Goal: Task Accomplishment & Management: Manage account settings

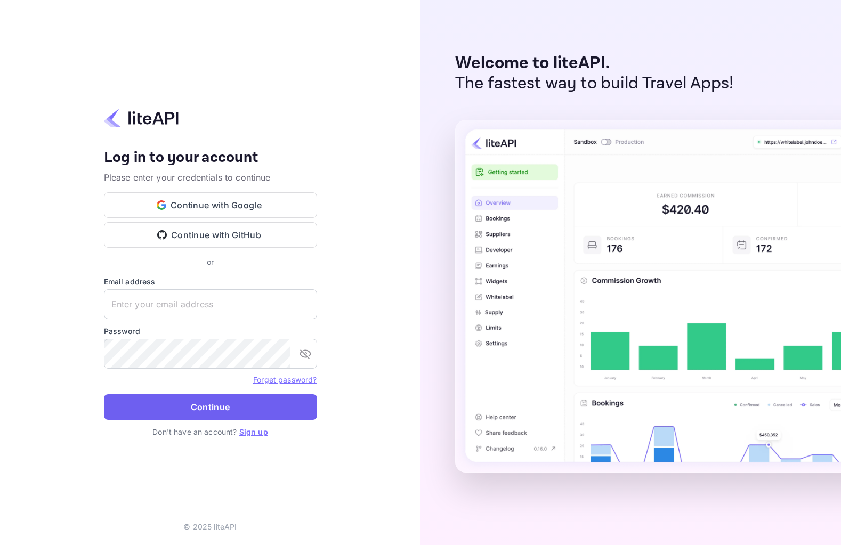
type input "[EMAIL_ADDRESS][DOMAIN_NAME]"
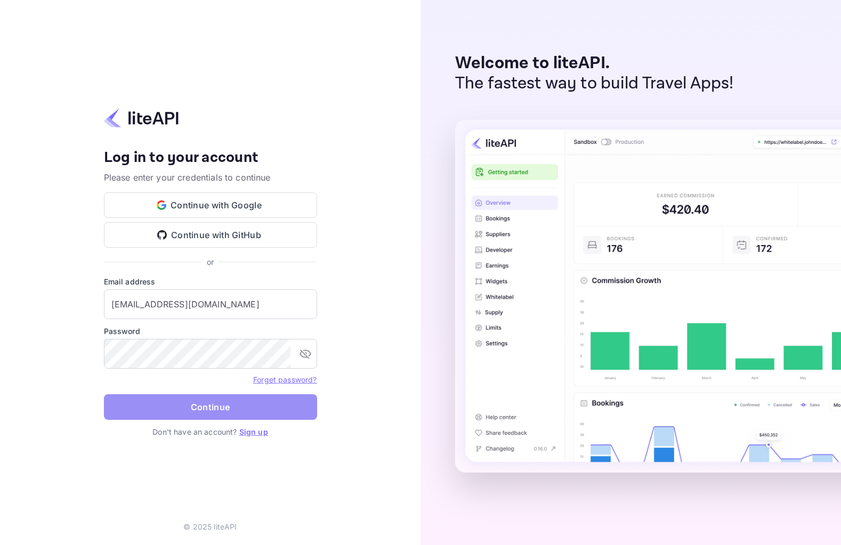
click at [199, 396] on button "Continue" at bounding box center [210, 408] width 213 height 26
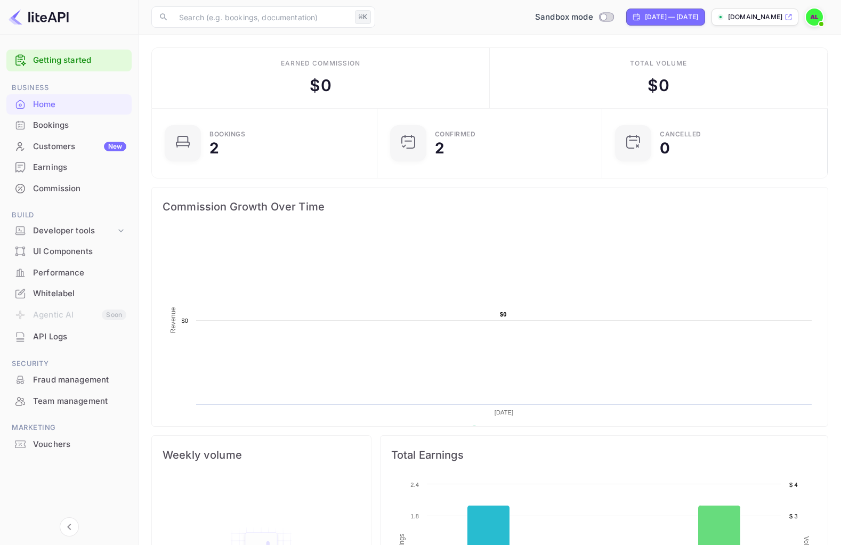
click at [120, 313] on li "Agentic AI Soon" at bounding box center [68, 315] width 125 height 22
click at [94, 152] on div "Customers New" at bounding box center [79, 147] width 93 height 12
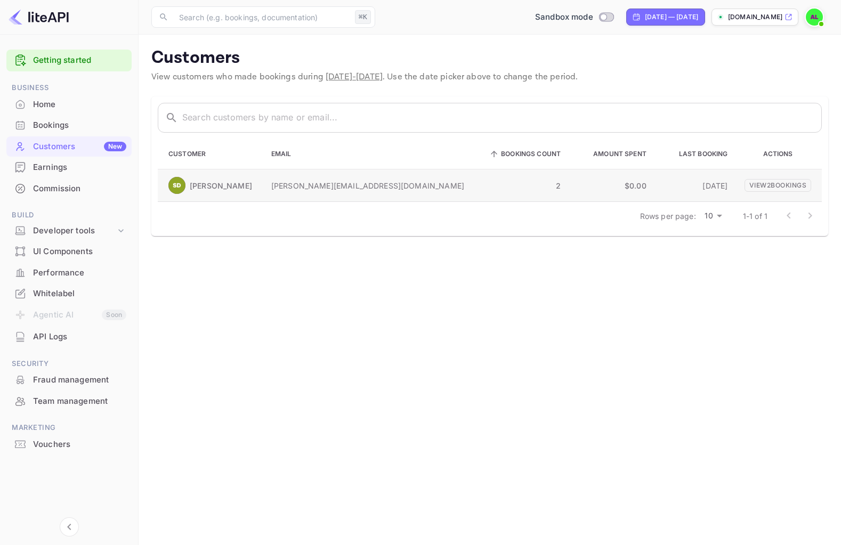
click at [202, 176] on td "[PERSON_NAME]" at bounding box center [210, 186] width 105 height 33
click at [182, 187] on img at bounding box center [176, 185] width 17 height 17
click at [776, 182] on p "View 2 booking s" at bounding box center [778, 185] width 67 height 13
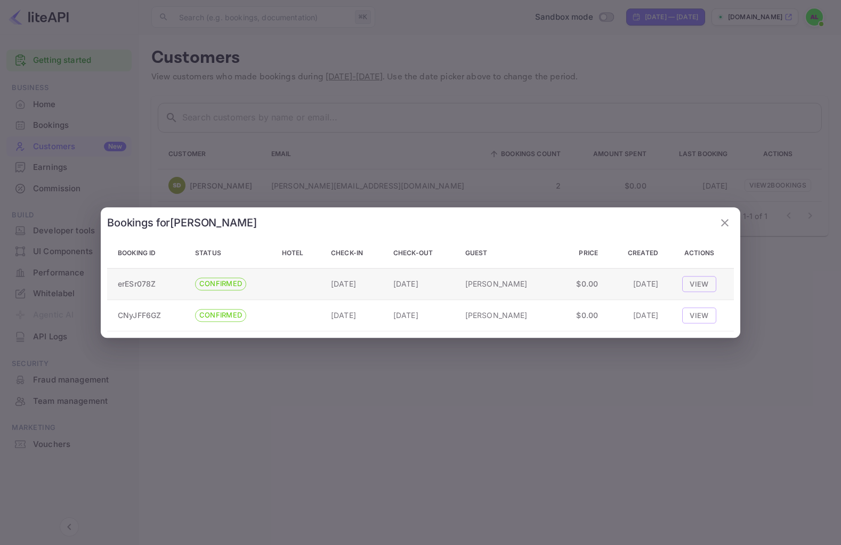
click at [237, 282] on span "CONFIRMED" at bounding box center [221, 284] width 50 height 11
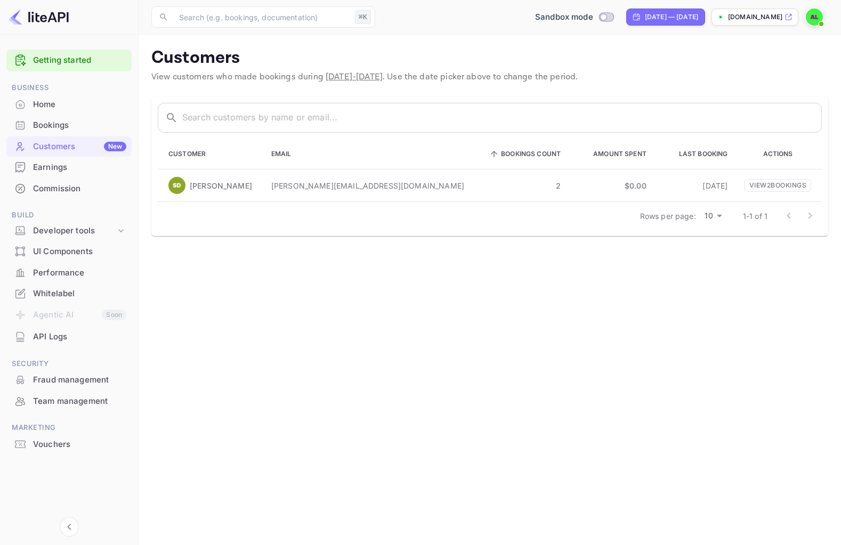
click at [65, 201] on ul "Getting started Business Home Bookings Customers New Earnings Commission Build …" at bounding box center [68, 272] width 125 height 454
click at [62, 184] on div "Commission" at bounding box center [79, 189] width 93 height 12
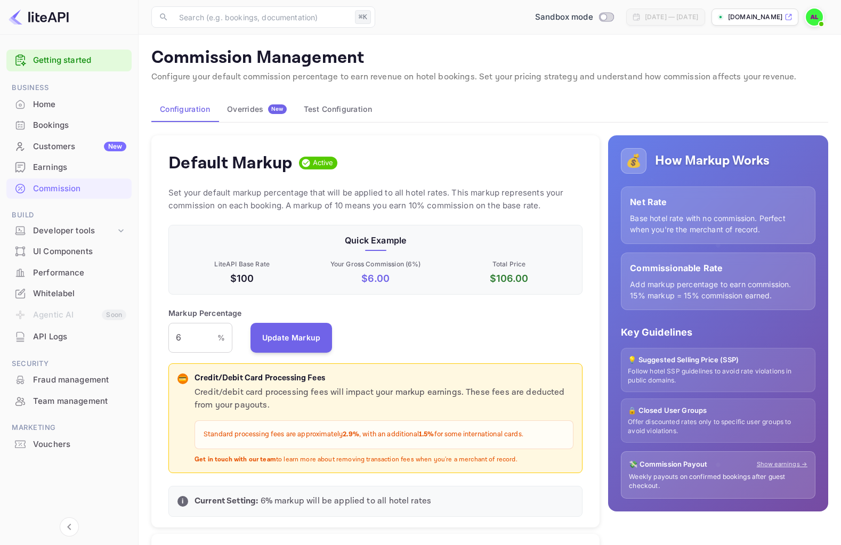
scroll to position [189, 414]
click at [258, 115] on button "Overrides New" at bounding box center [257, 110] width 77 height 26
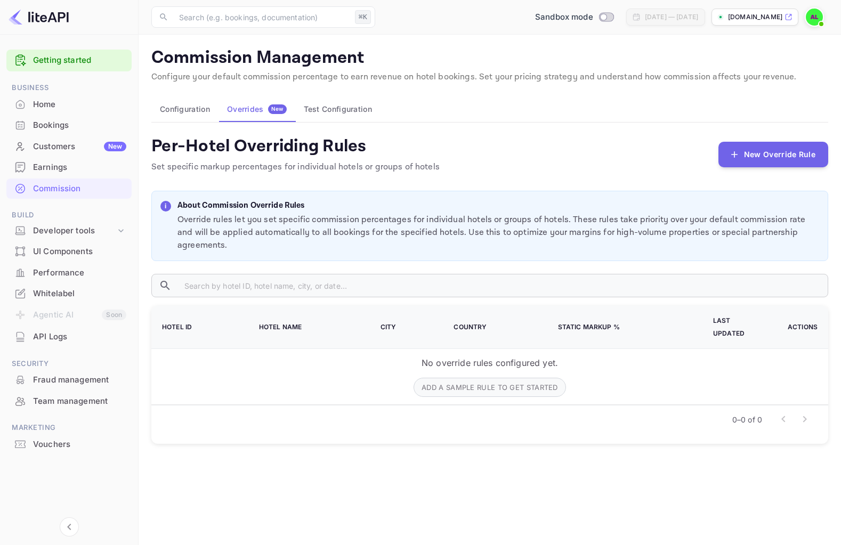
click at [354, 113] on button "Test Configuration" at bounding box center [337, 110] width 85 height 26
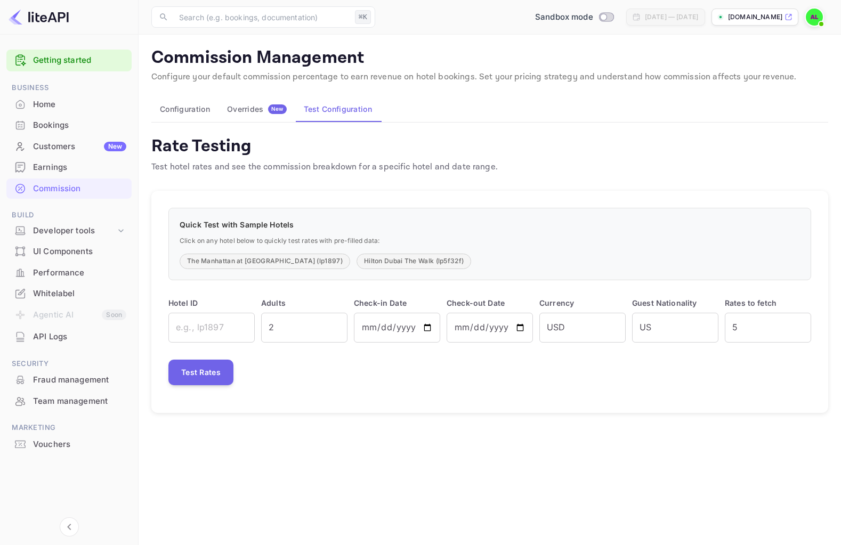
click at [278, 110] on span "New" at bounding box center [277, 109] width 19 height 7
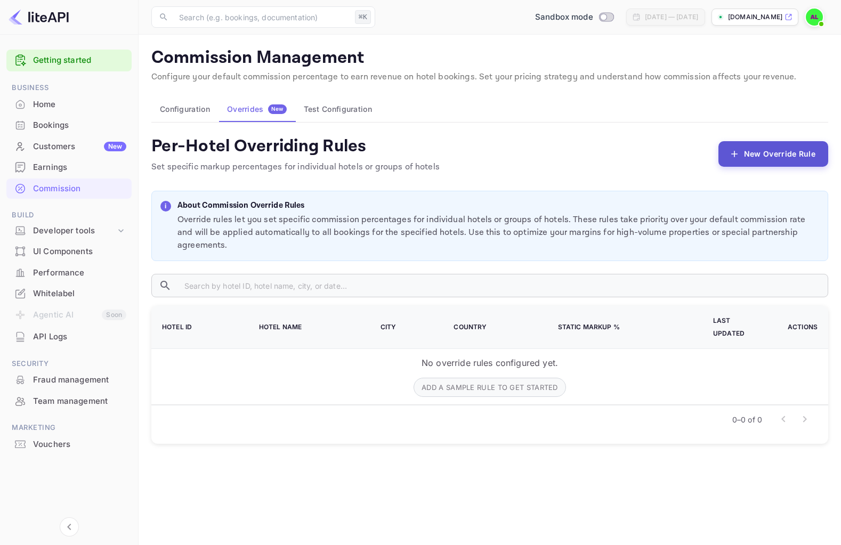
click at [780, 143] on button "New Override Rule" at bounding box center [774, 154] width 110 height 26
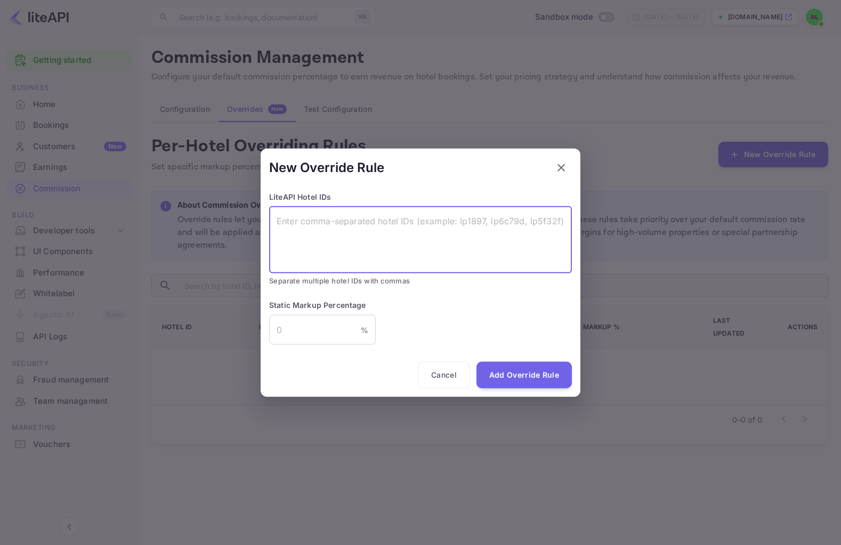
click at [398, 260] on textarea at bounding box center [421, 239] width 288 height 49
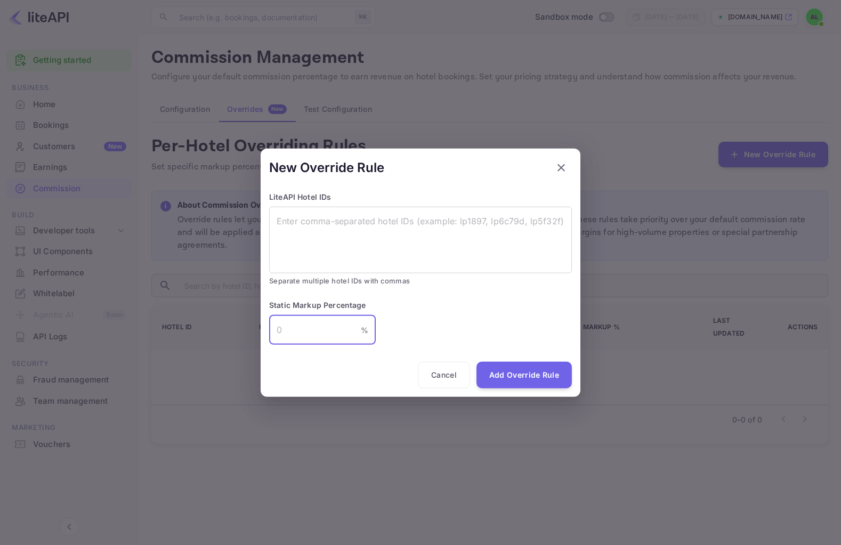
click at [326, 336] on input "number" at bounding box center [315, 330] width 92 height 30
click at [451, 376] on button "Cancel" at bounding box center [444, 375] width 52 height 27
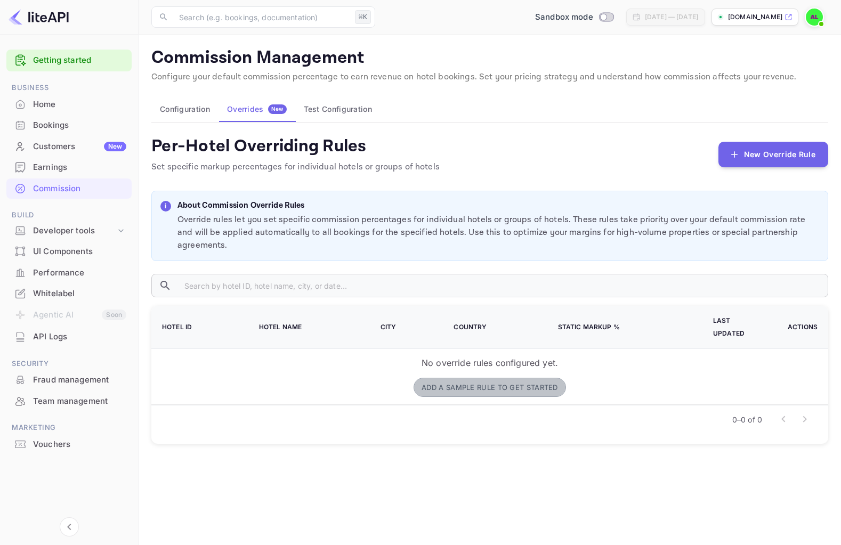
click at [460, 378] on button "Add a sample rule to get started" at bounding box center [490, 387] width 153 height 19
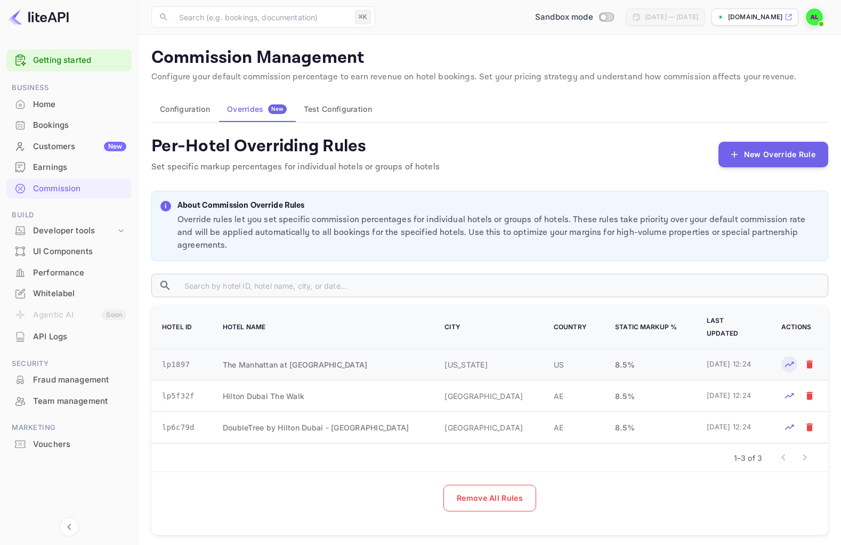
click at [790, 357] on button "Test rates for this hotel" at bounding box center [790, 365] width 16 height 16
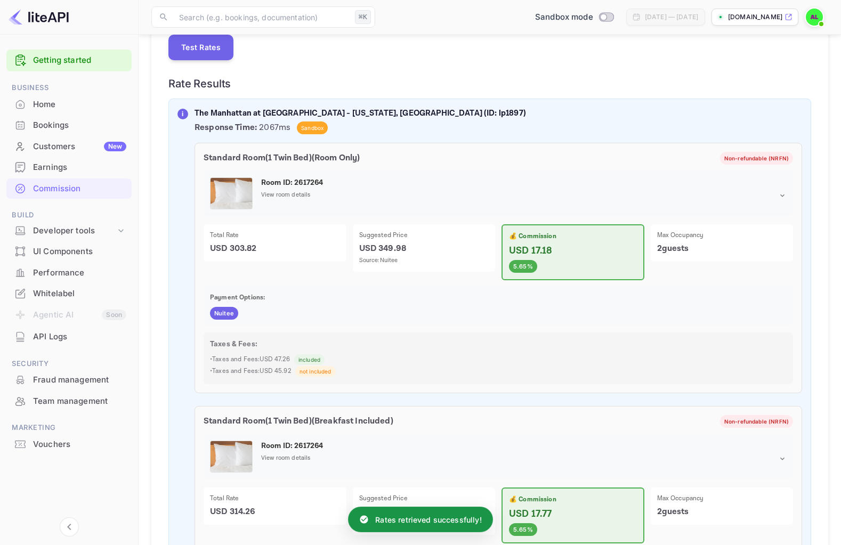
scroll to position [322, 0]
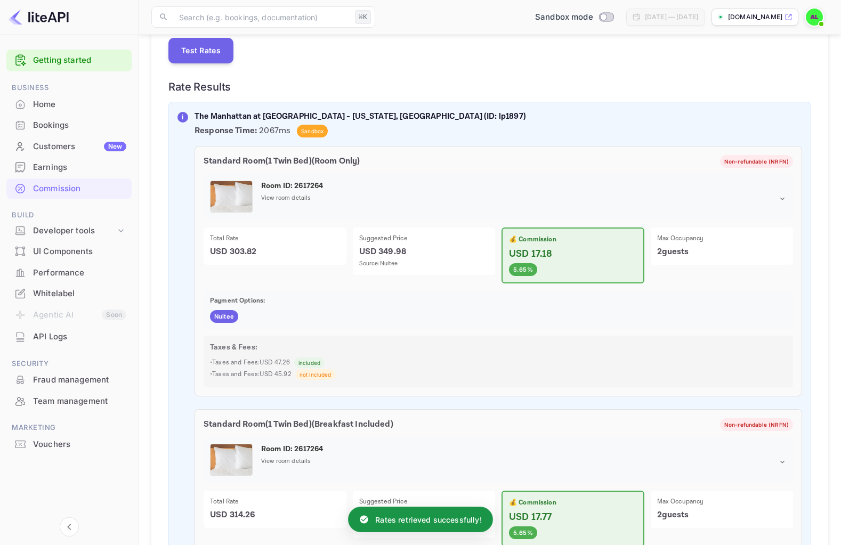
click at [451, 259] on p "USD 349.98" at bounding box center [424, 252] width 130 height 13
click at [613, 254] on p "USD 17.18" at bounding box center [573, 254] width 128 height 14
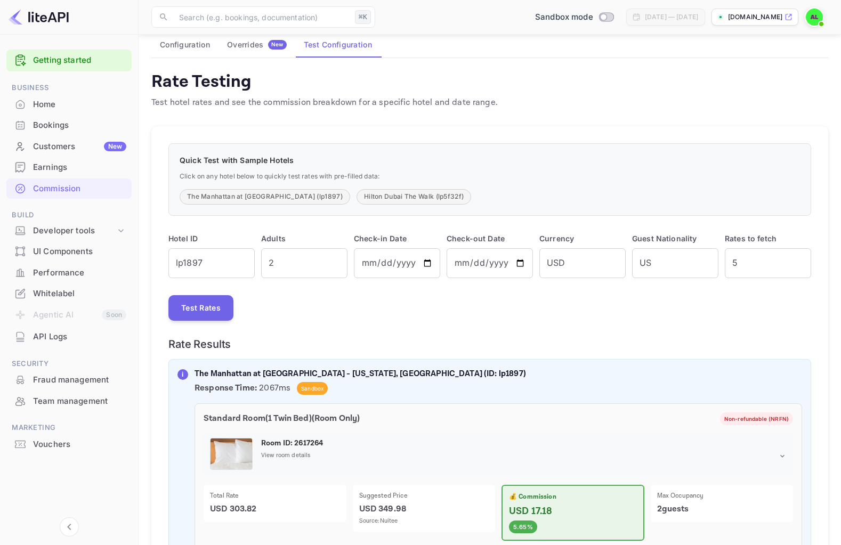
scroll to position [0, 0]
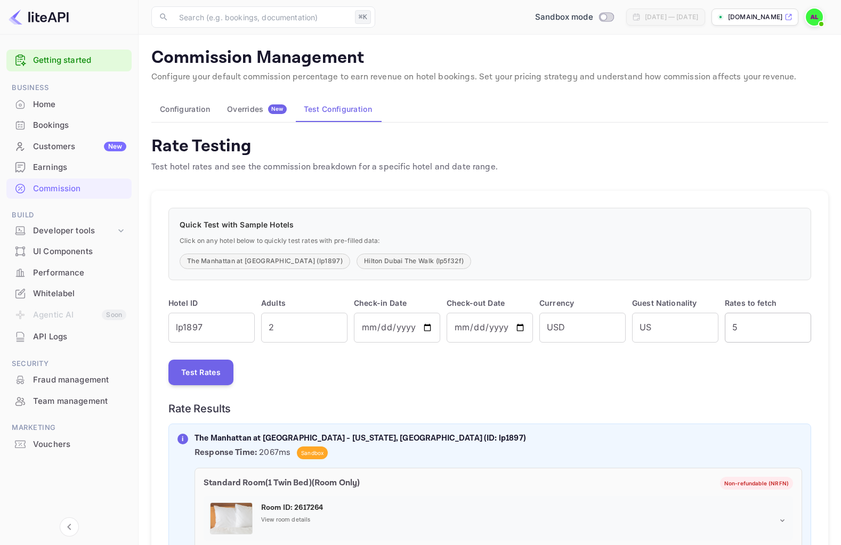
click at [752, 326] on input "5" at bounding box center [768, 328] width 86 height 30
click at [195, 325] on input "lp1897" at bounding box center [211, 328] width 86 height 30
click at [284, 115] on button "Overrides New" at bounding box center [257, 110] width 77 height 26
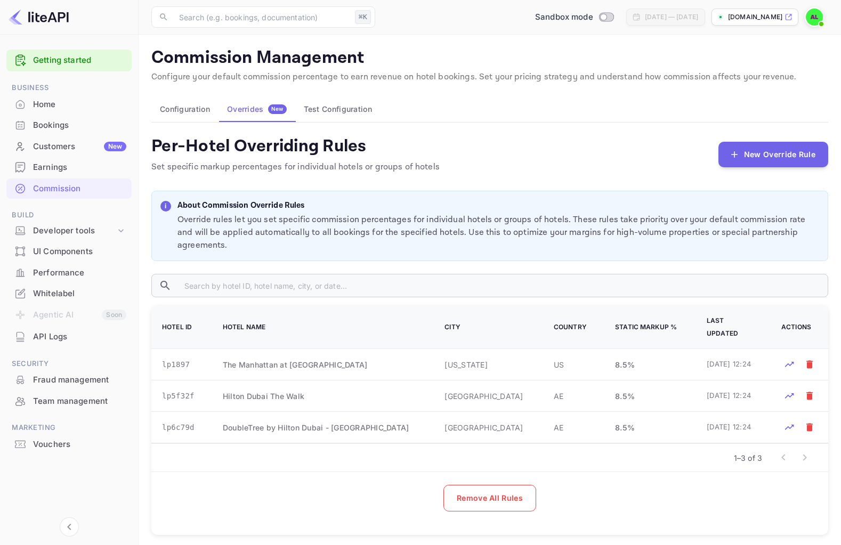
click at [201, 114] on button "Configuration" at bounding box center [184, 110] width 67 height 26
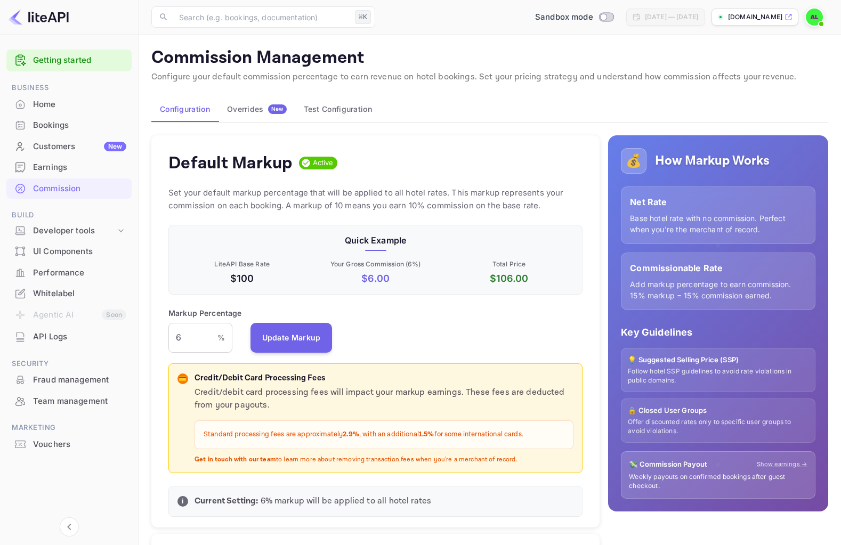
click at [258, 113] on div "Overrides New" at bounding box center [257, 110] width 60 height 10
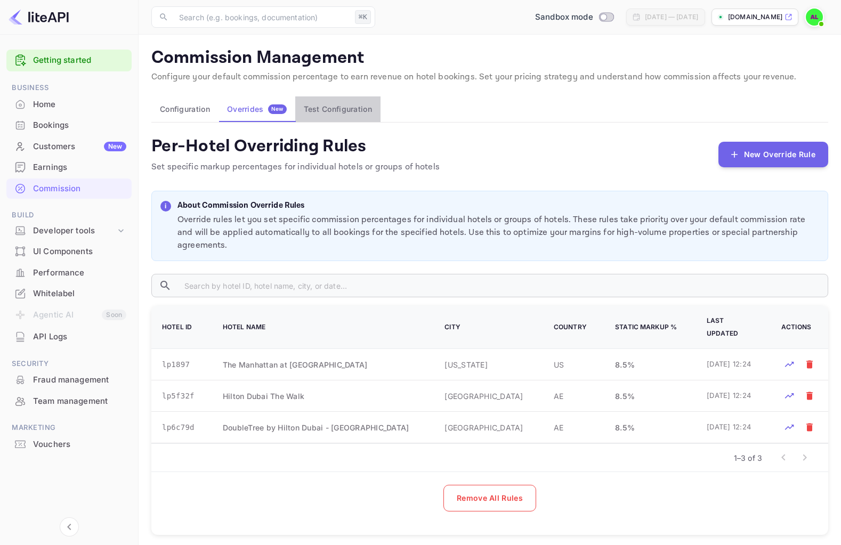
click at [345, 112] on button "Test Configuration" at bounding box center [337, 110] width 85 height 26
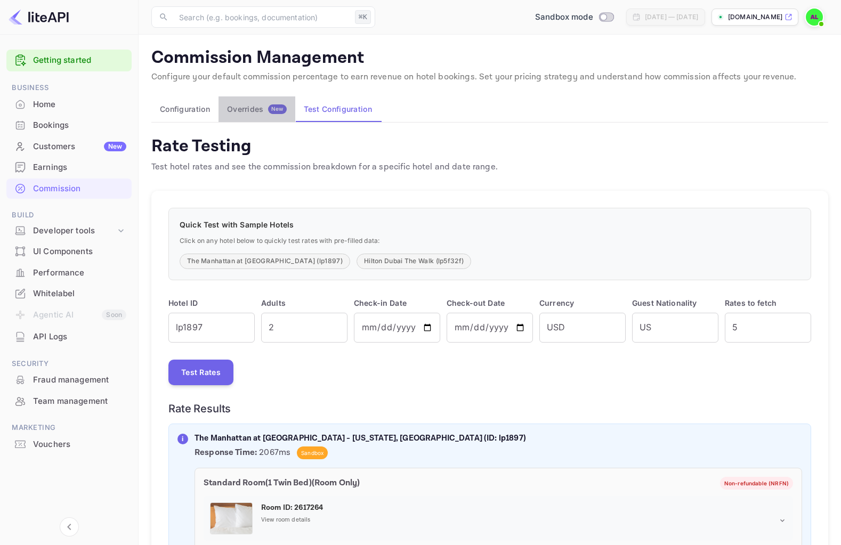
click at [286, 107] on span "New" at bounding box center [277, 109] width 19 height 7
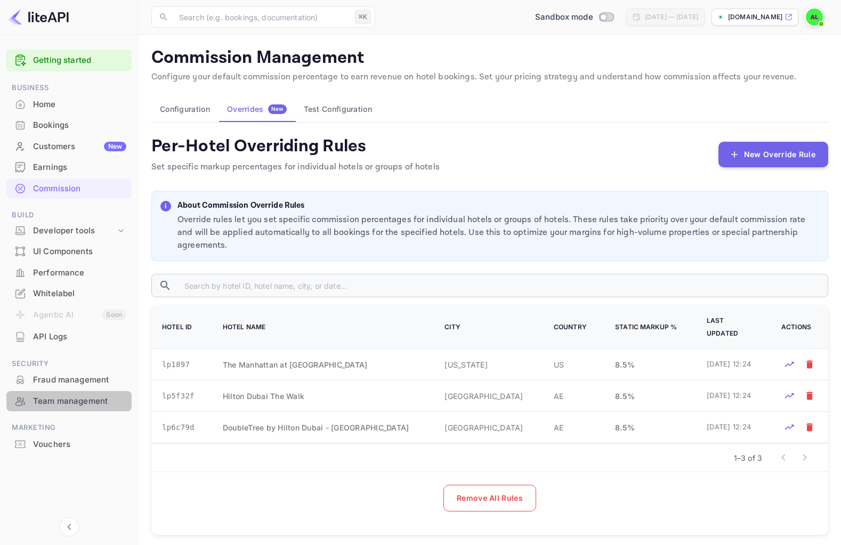
click at [102, 392] on div "Team management" at bounding box center [68, 401] width 125 height 21
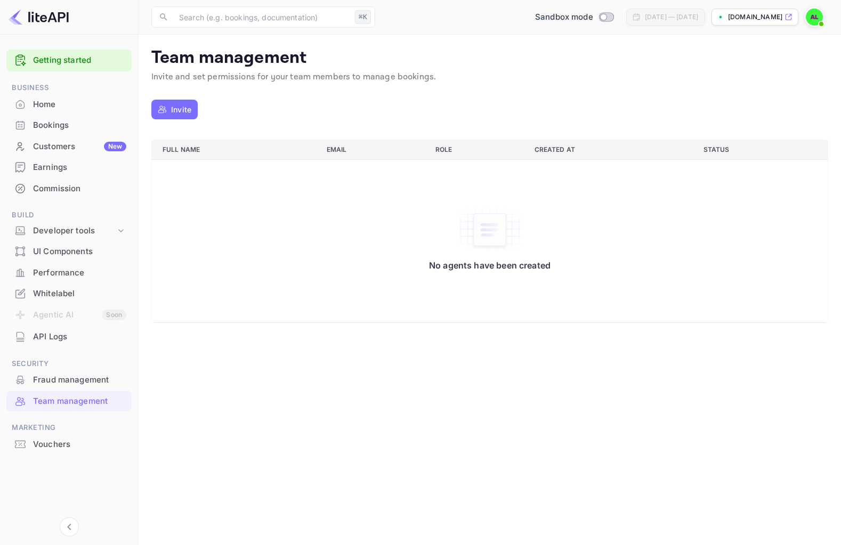
click at [84, 141] on div "Customers New" at bounding box center [79, 147] width 93 height 12
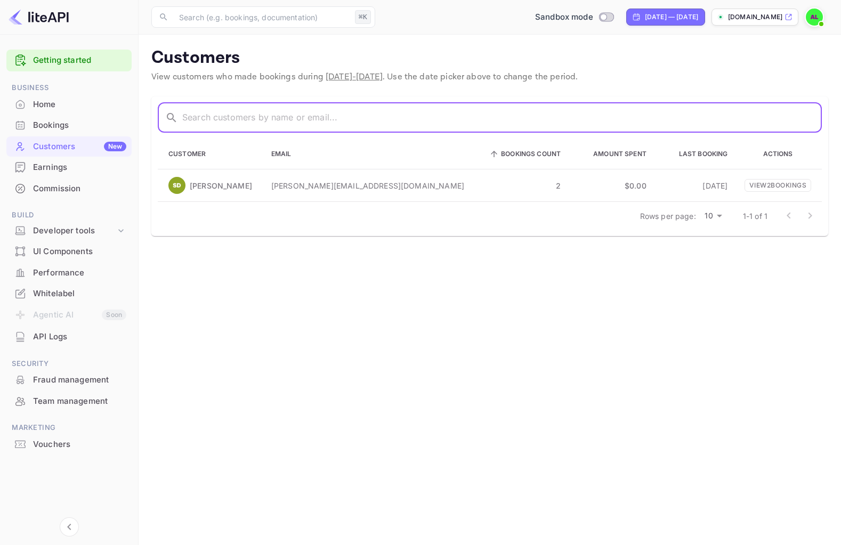
click at [596, 106] on input "text" at bounding box center [502, 118] width 640 height 30
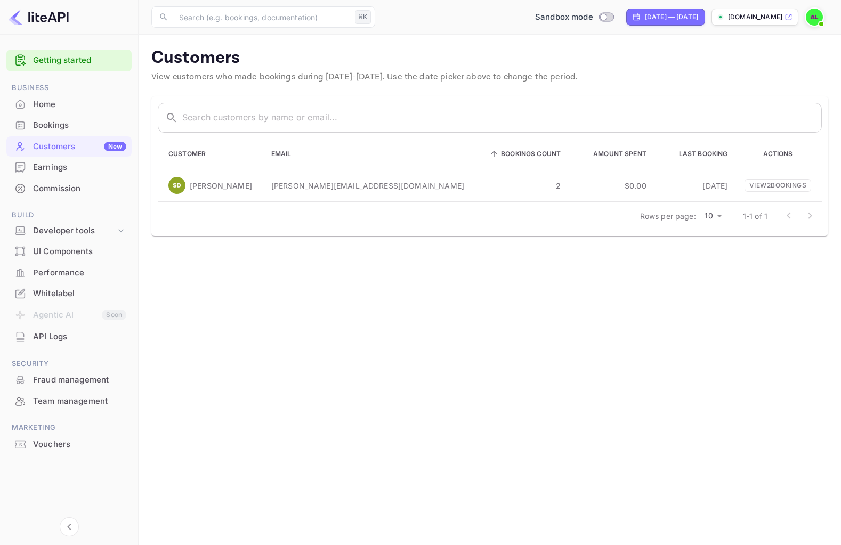
click at [305, 87] on div "​ ​ Customer Email Bookings Count Amount Spent Last Booking Actions [PERSON_NAM…" at bounding box center [484, 160] width 690 height 153
click at [750, 181] on p "View 2 booking s" at bounding box center [778, 185] width 67 height 13
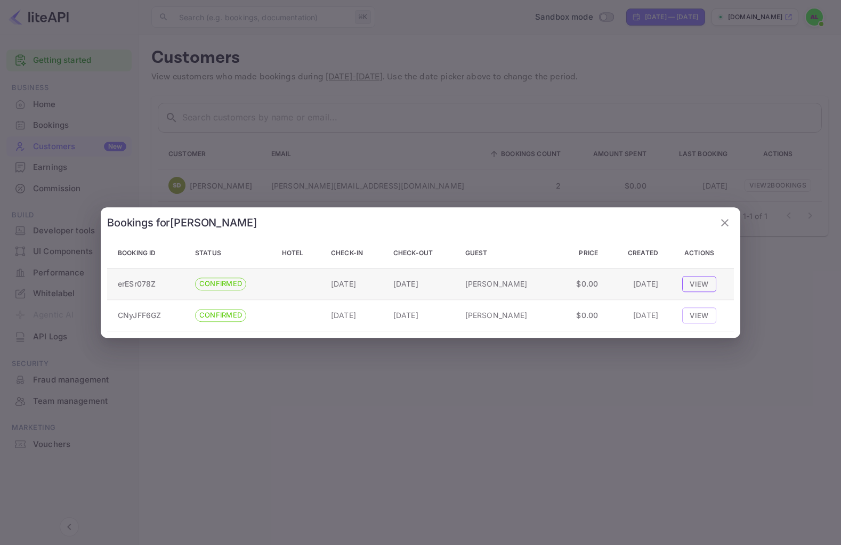
click at [696, 283] on button "View" at bounding box center [700, 284] width 34 height 16
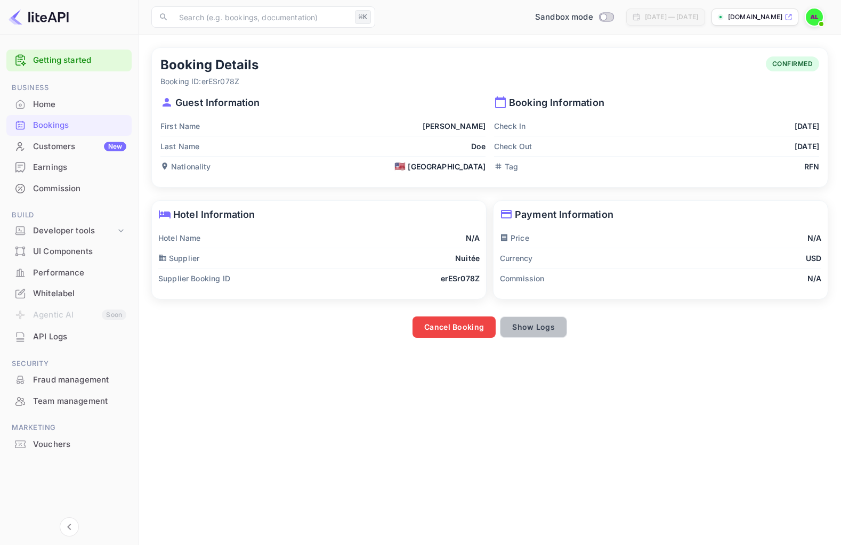
click at [519, 318] on button "Show Logs" at bounding box center [533, 327] width 67 height 21
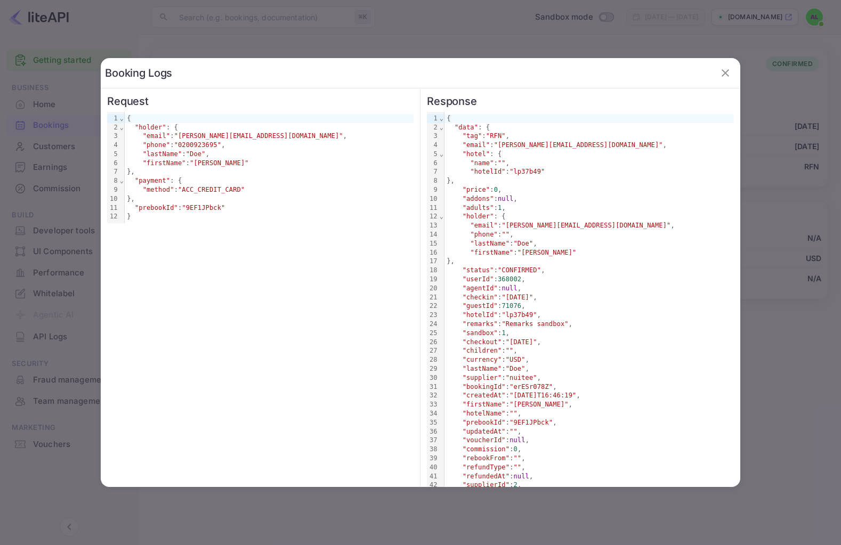
click at [728, 69] on icon "button" at bounding box center [725, 73] width 13 height 13
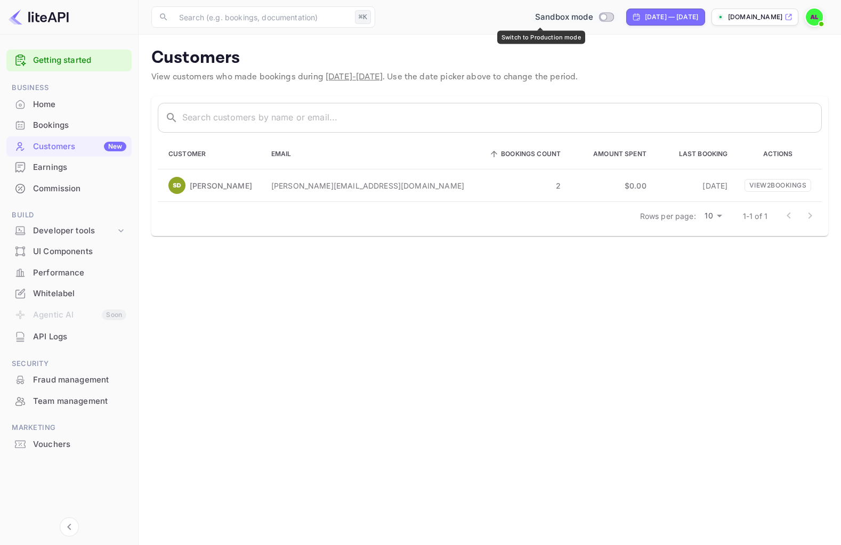
click at [593, 18] on input "Switch to Production mode" at bounding box center [603, 16] width 21 height 7
checkbox input "false"
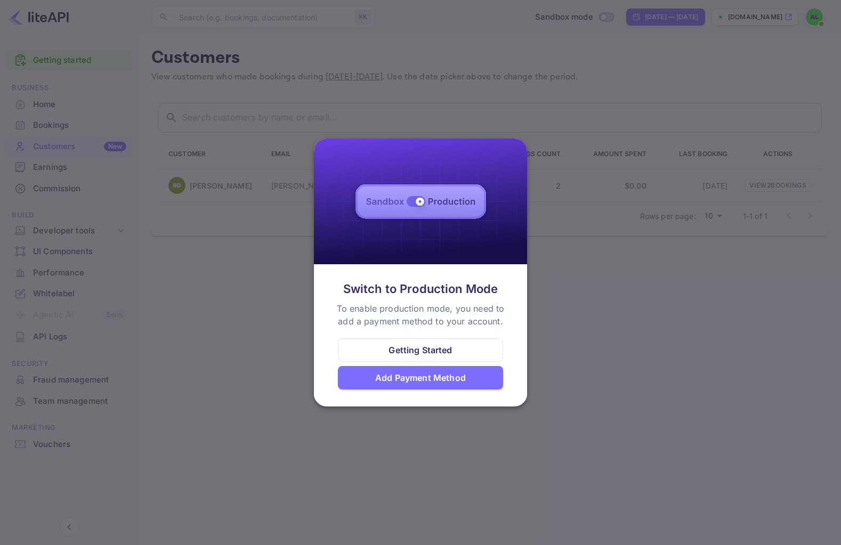
click at [485, 115] on div at bounding box center [420, 272] width 841 height 545
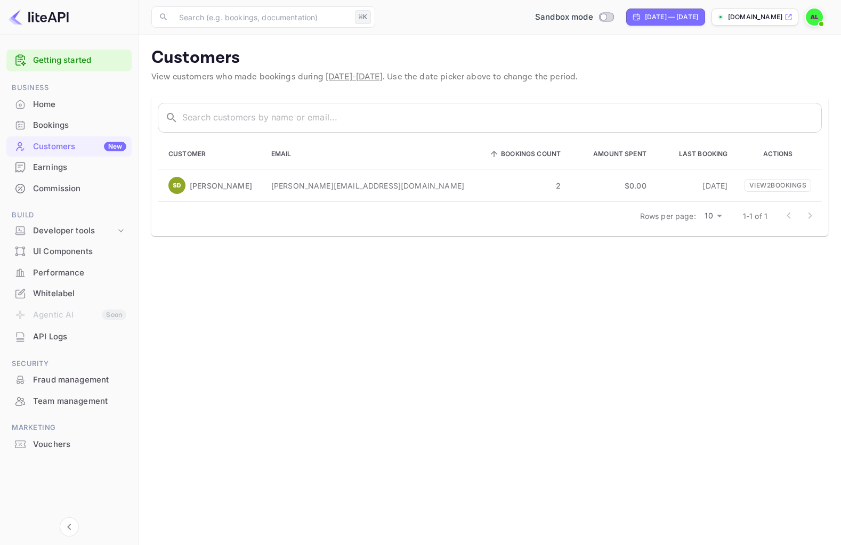
click at [105, 116] on div "Bookings" at bounding box center [68, 125] width 125 height 21
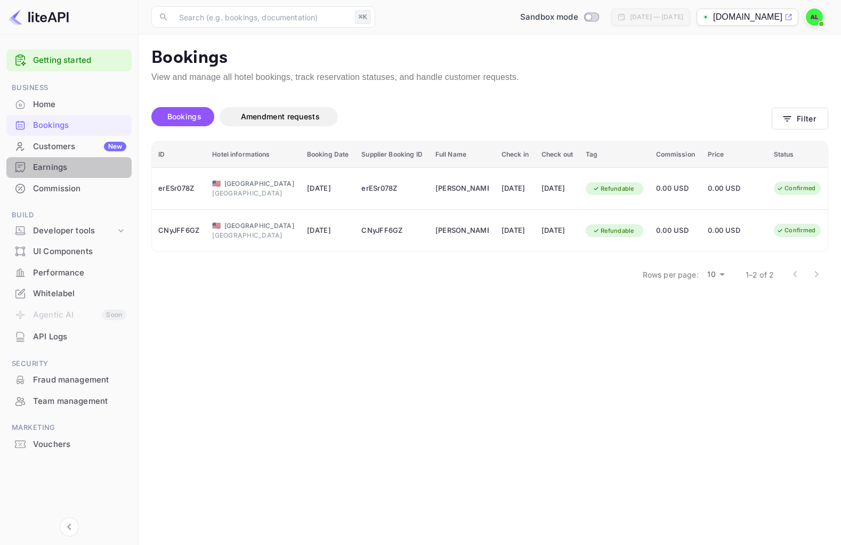
click at [70, 171] on div "Earnings" at bounding box center [79, 168] width 93 height 12
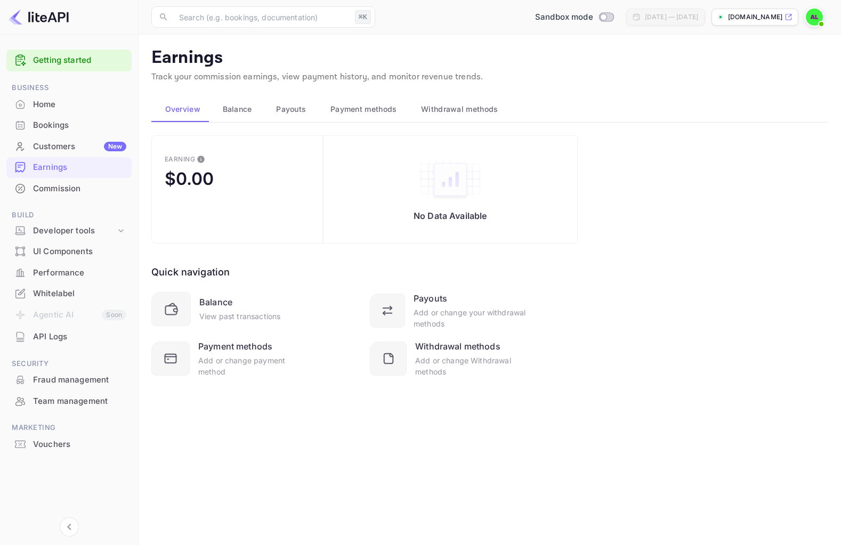
click at [80, 209] on ul "Getting started Business Home Bookings Customers New Earnings Commission Build …" at bounding box center [68, 272] width 125 height 454
click at [74, 190] on div "Commission" at bounding box center [79, 189] width 93 height 12
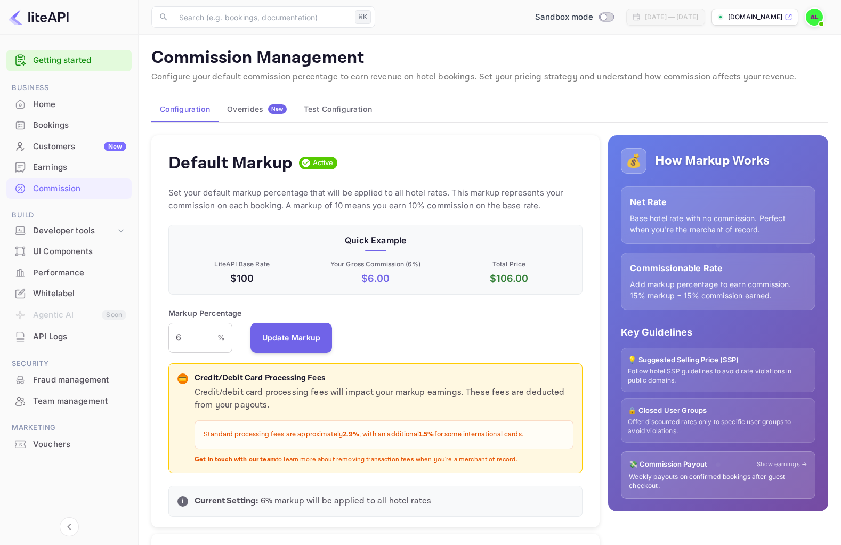
scroll to position [189, 414]
drag, startPoint x: 239, startPoint y: 111, endPoint x: 318, endPoint y: 110, distance: 79.5
click at [239, 111] on div "Overrides New" at bounding box center [257, 110] width 60 height 10
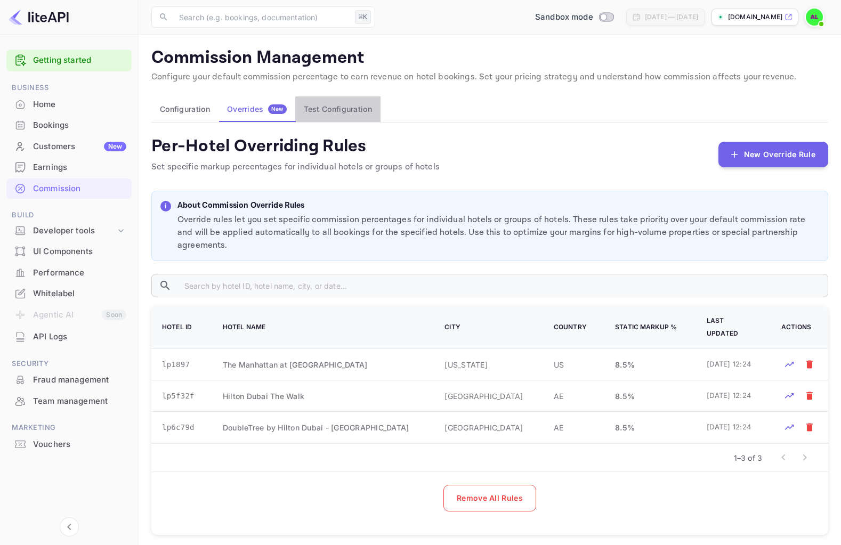
click at [318, 110] on button "Test Configuration" at bounding box center [337, 110] width 85 height 26
click at [257, 110] on div "Overrides New" at bounding box center [257, 110] width 60 height 10
click at [320, 110] on button "Test Configuration" at bounding box center [337, 110] width 85 height 26
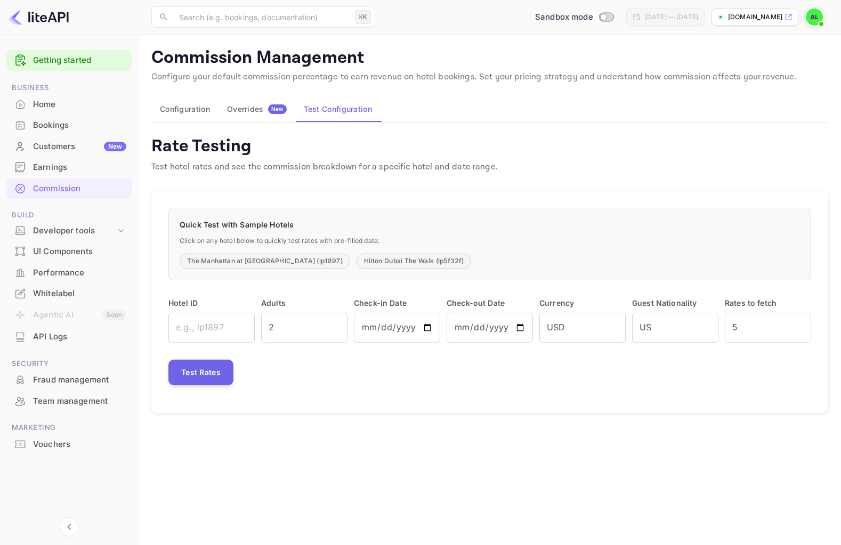
click at [272, 110] on span "New" at bounding box center [277, 109] width 19 height 7
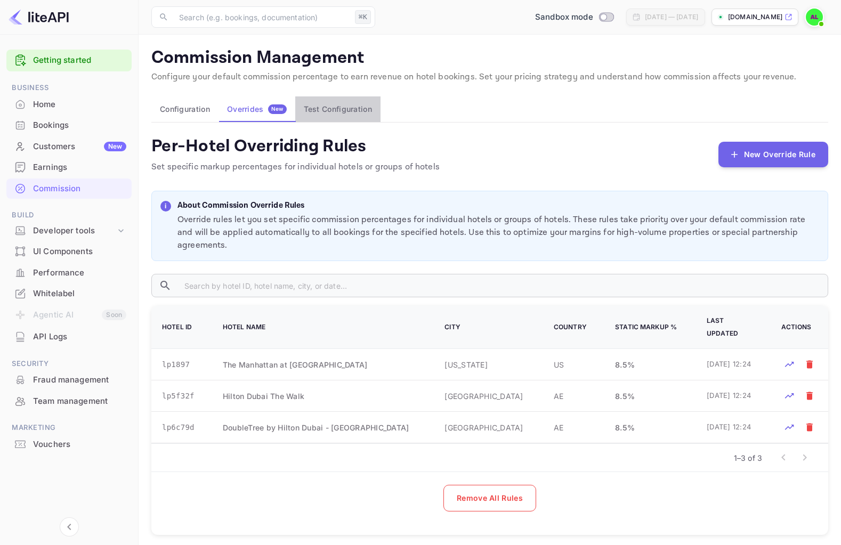
drag, startPoint x: 346, startPoint y: 110, endPoint x: 333, endPoint y: 110, distance: 12.8
click at [346, 110] on button "Test Configuration" at bounding box center [337, 110] width 85 height 26
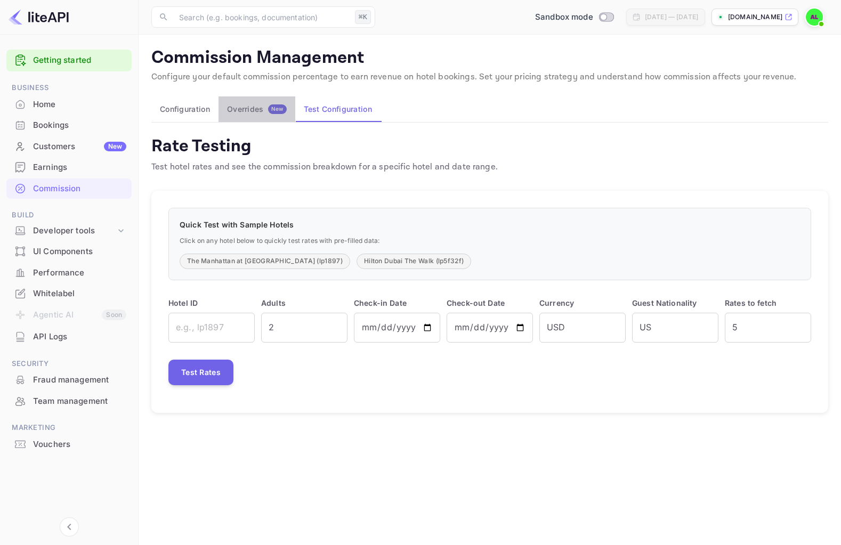
drag, startPoint x: 270, startPoint y: 110, endPoint x: 328, endPoint y: 110, distance: 58.7
click at [270, 110] on span "New" at bounding box center [277, 109] width 19 height 7
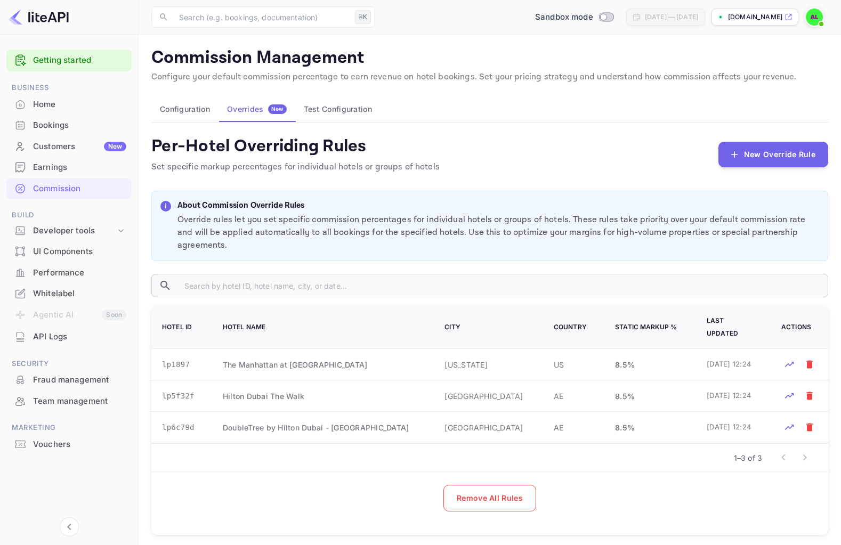
click at [330, 110] on button "Test Configuration" at bounding box center [337, 110] width 85 height 26
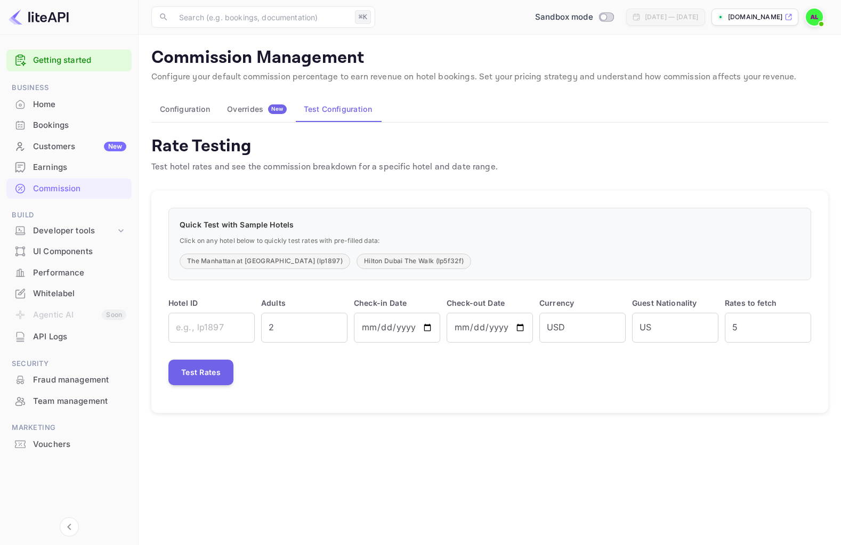
click at [268, 110] on span "New" at bounding box center [277, 109] width 19 height 7
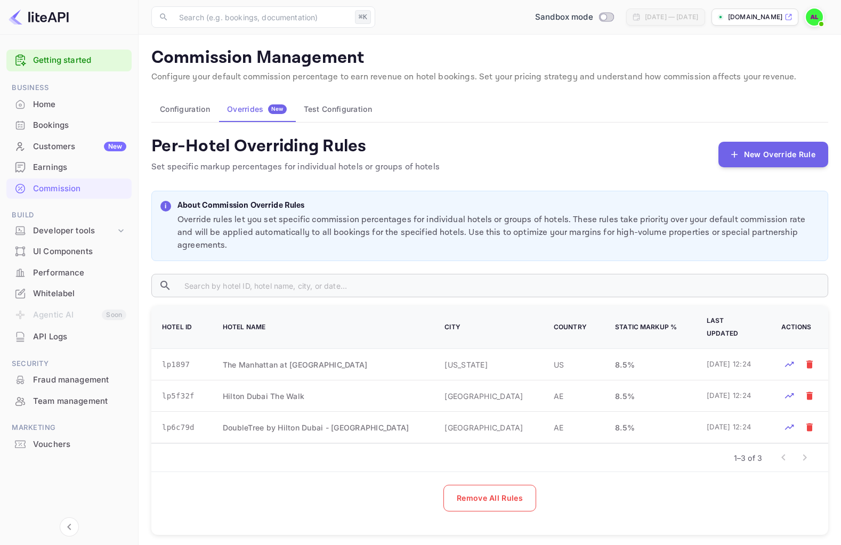
click at [341, 118] on button "Test Configuration" at bounding box center [337, 110] width 85 height 26
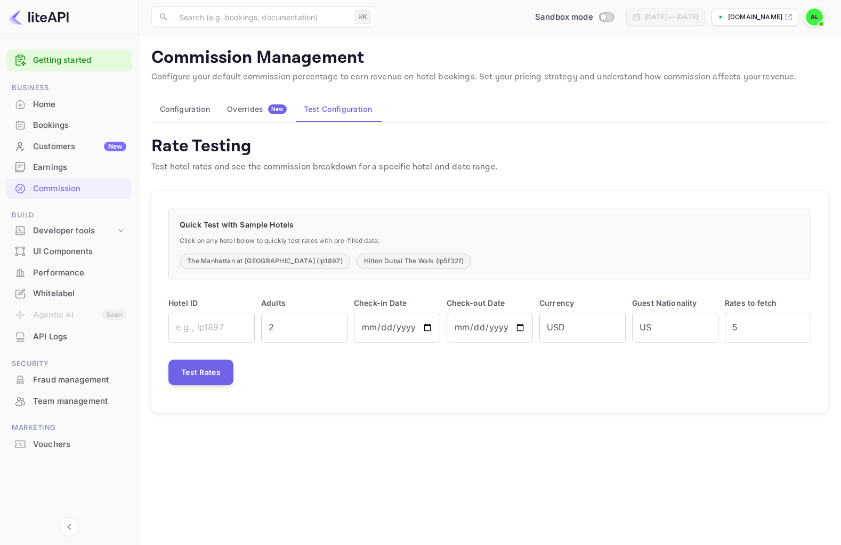
click at [270, 116] on button "Overrides New" at bounding box center [257, 110] width 77 height 26
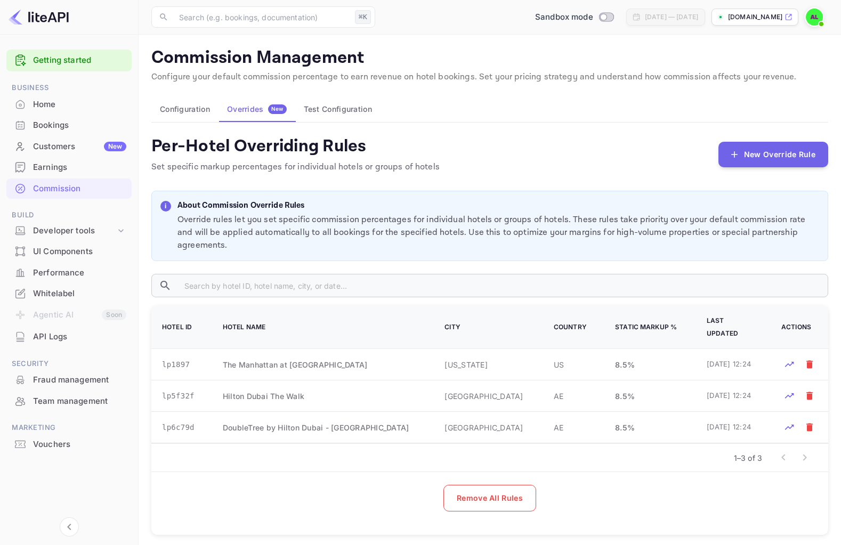
click at [310, 113] on button "Test Configuration" at bounding box center [337, 110] width 85 height 26
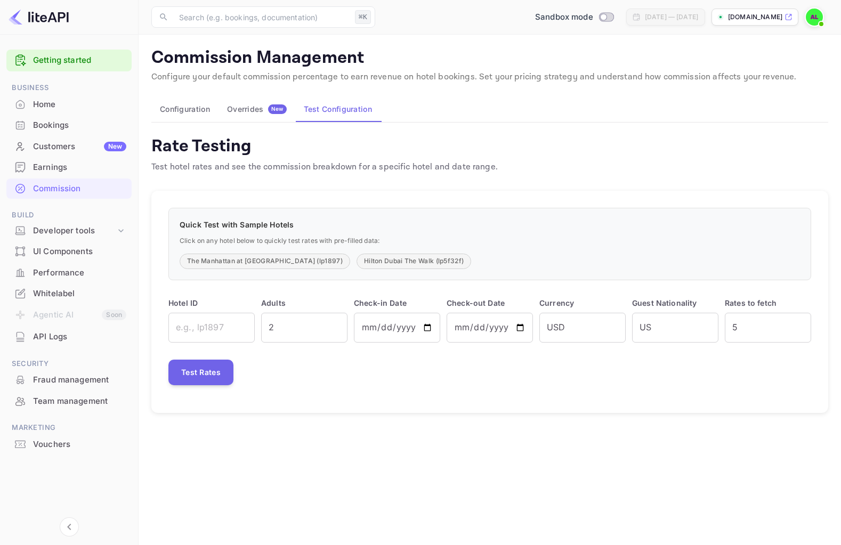
click at [190, 109] on button "Configuration" at bounding box center [184, 110] width 67 height 26
